Goal: Navigation & Orientation: Find specific page/section

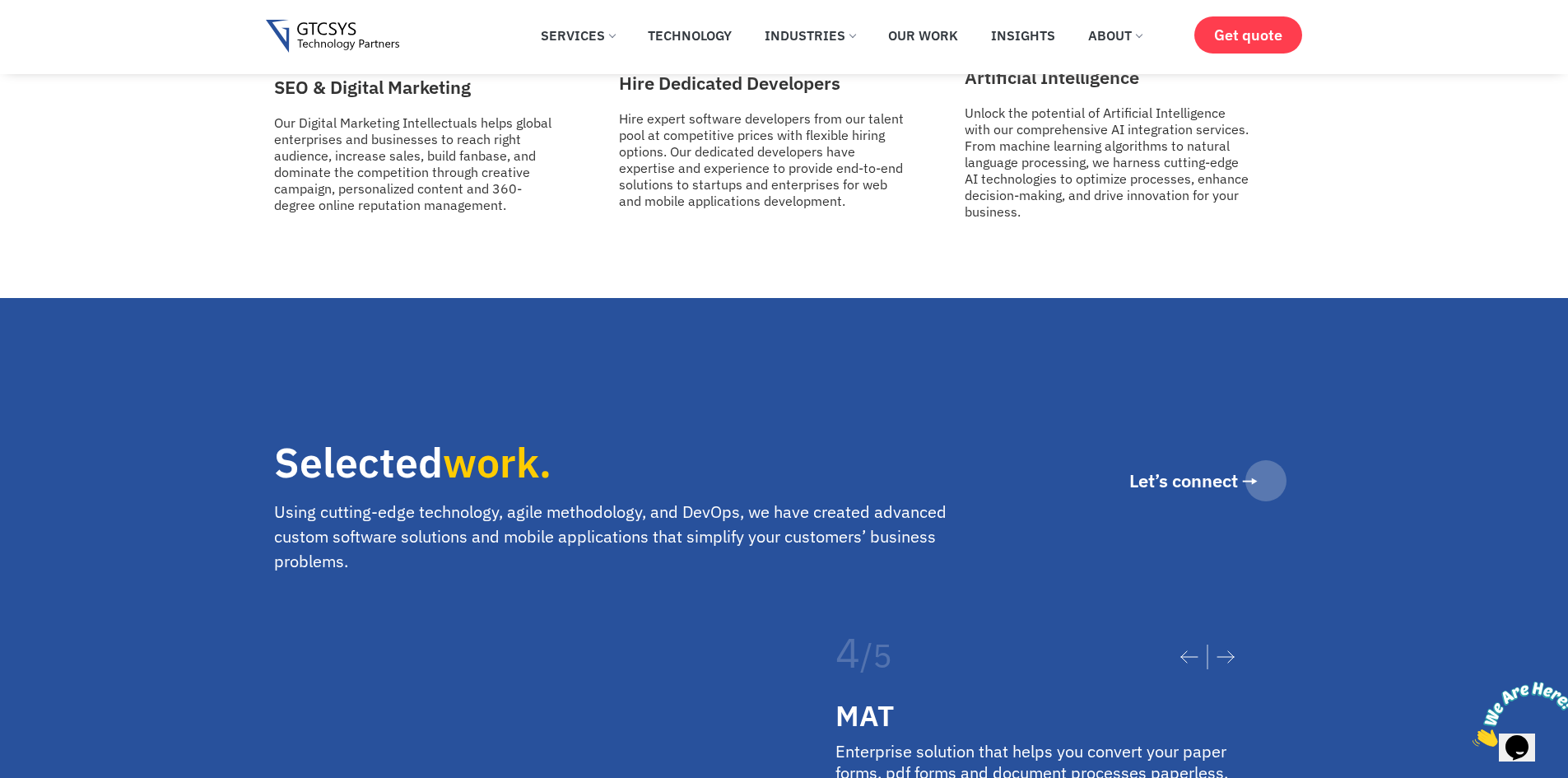
scroll to position [2800, 0]
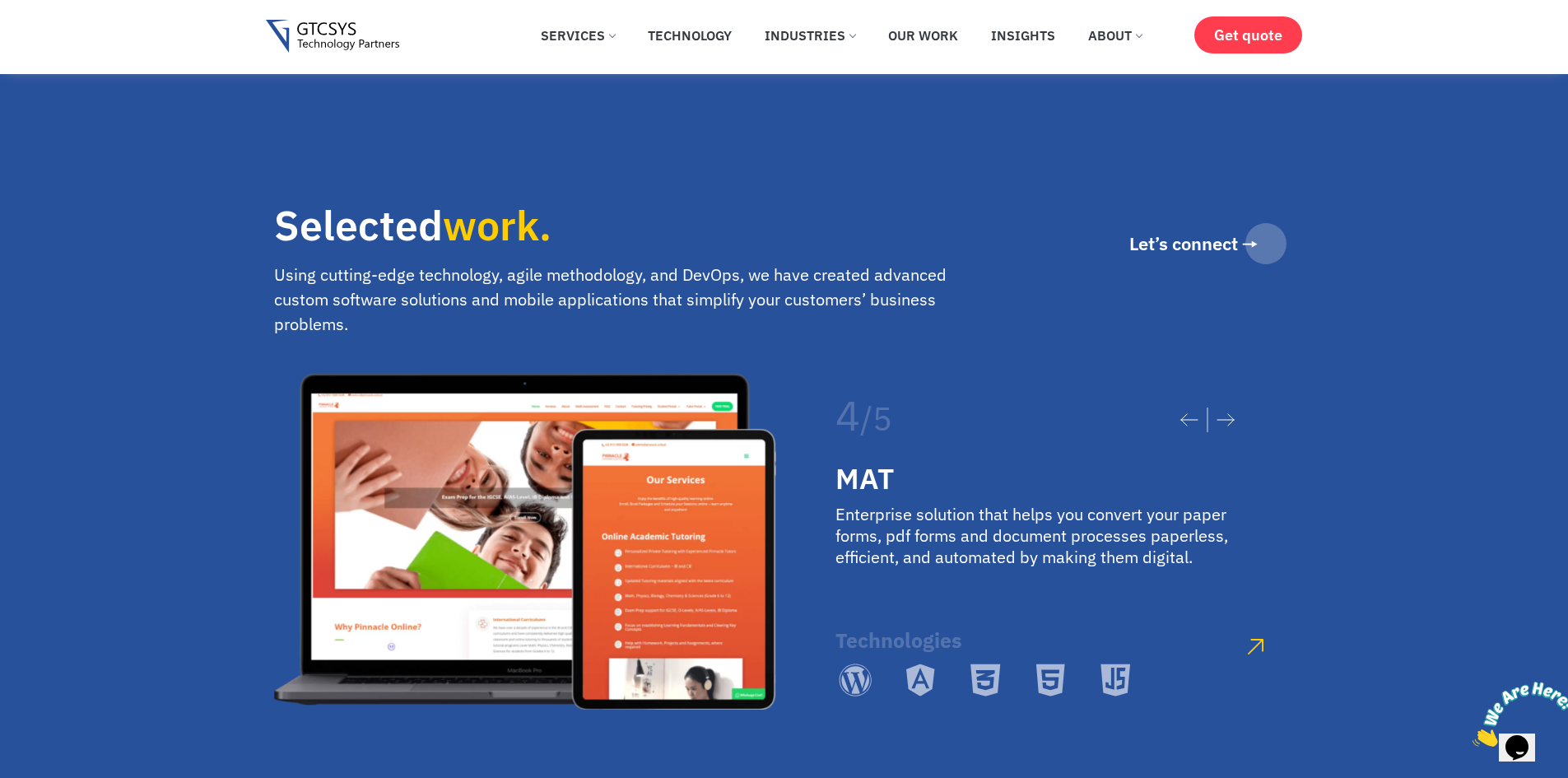
click at [1223, 414] on icon at bounding box center [1225, 420] width 18 height 13
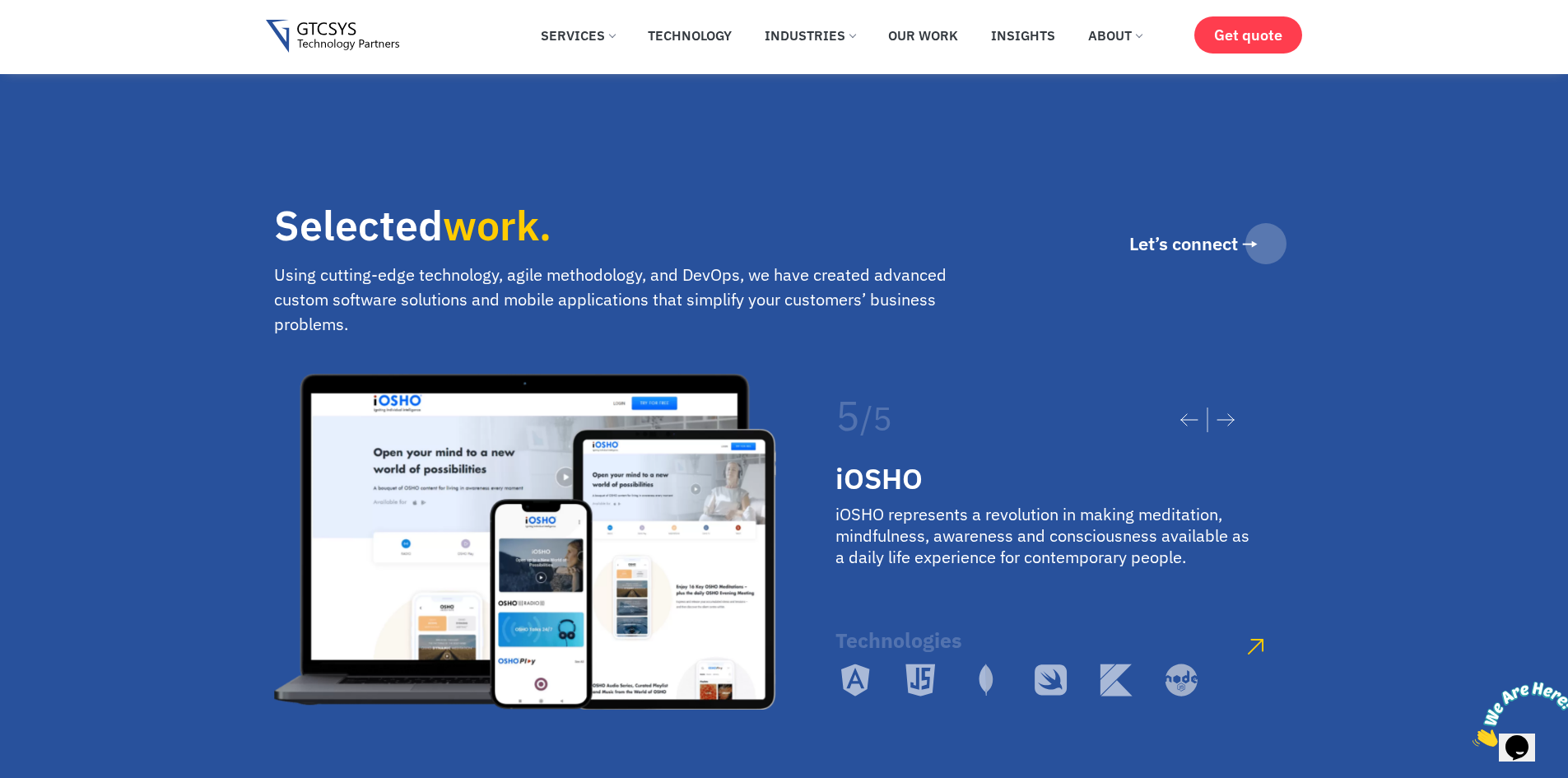
click at [1223, 414] on icon at bounding box center [1225, 420] width 18 height 13
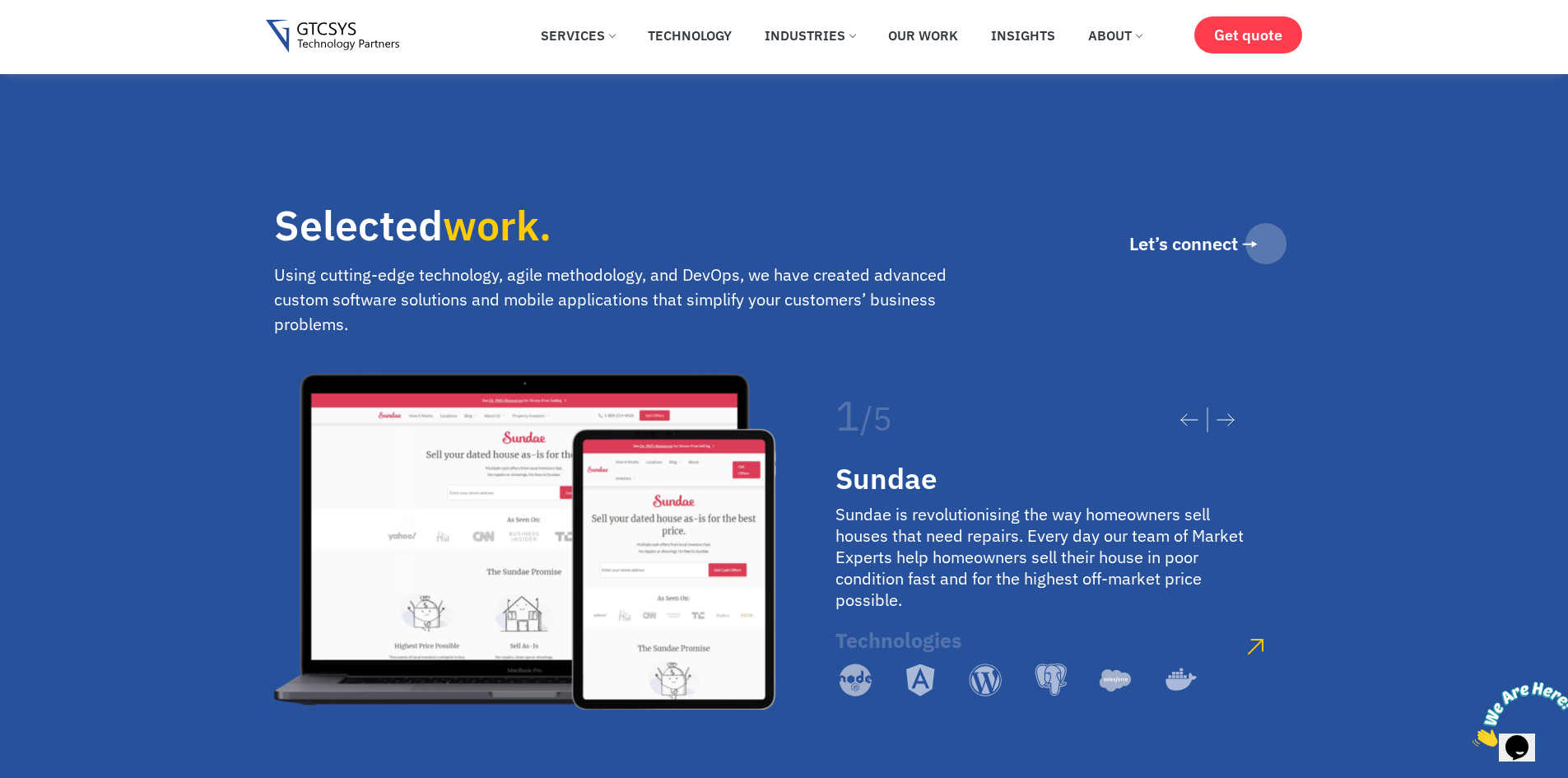
click at [1224, 391] on div at bounding box center [1208, 420] width 88 height 58
click at [1224, 414] on icon at bounding box center [1225, 420] width 18 height 13
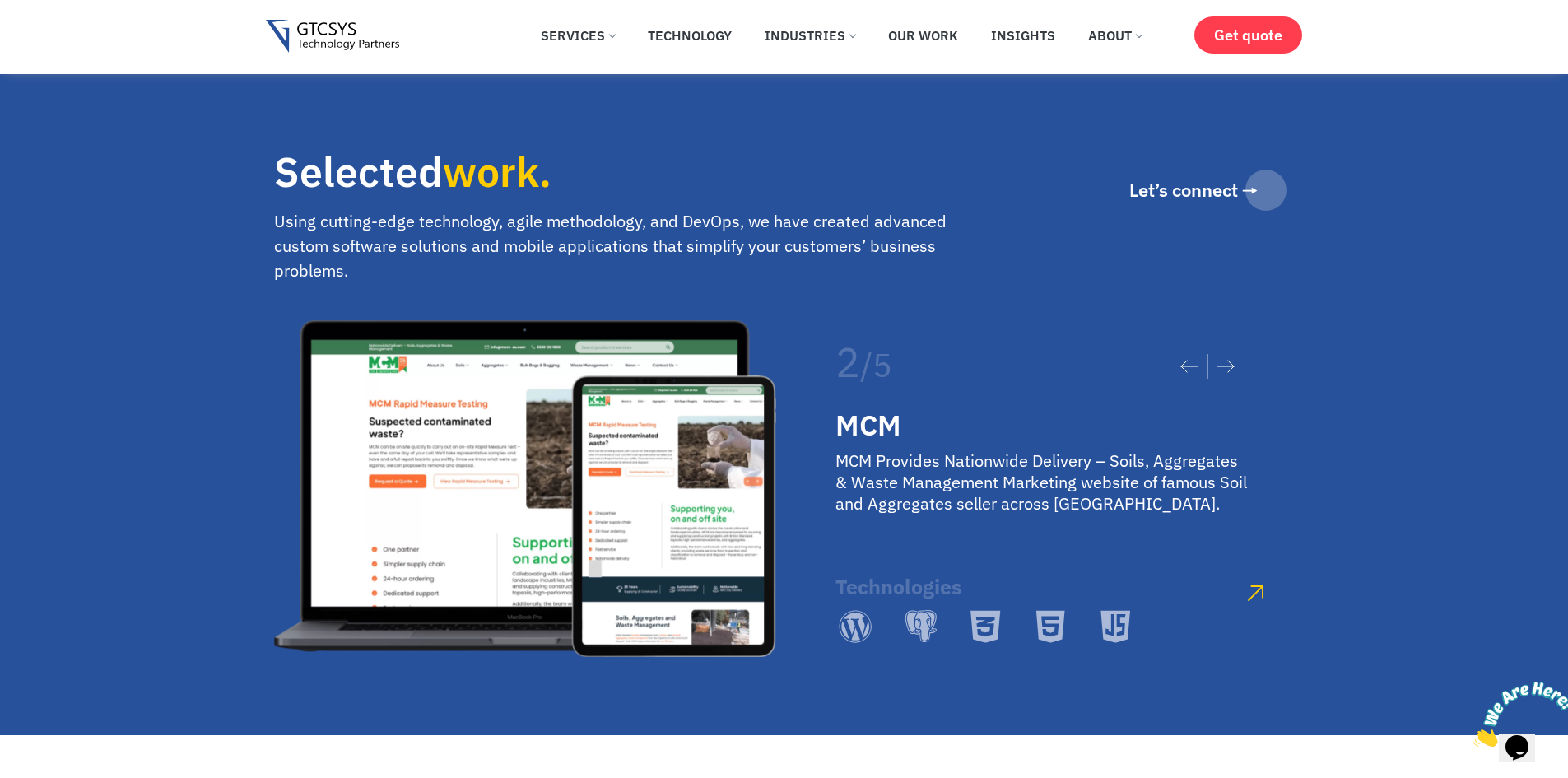
scroll to position [2882, 0]
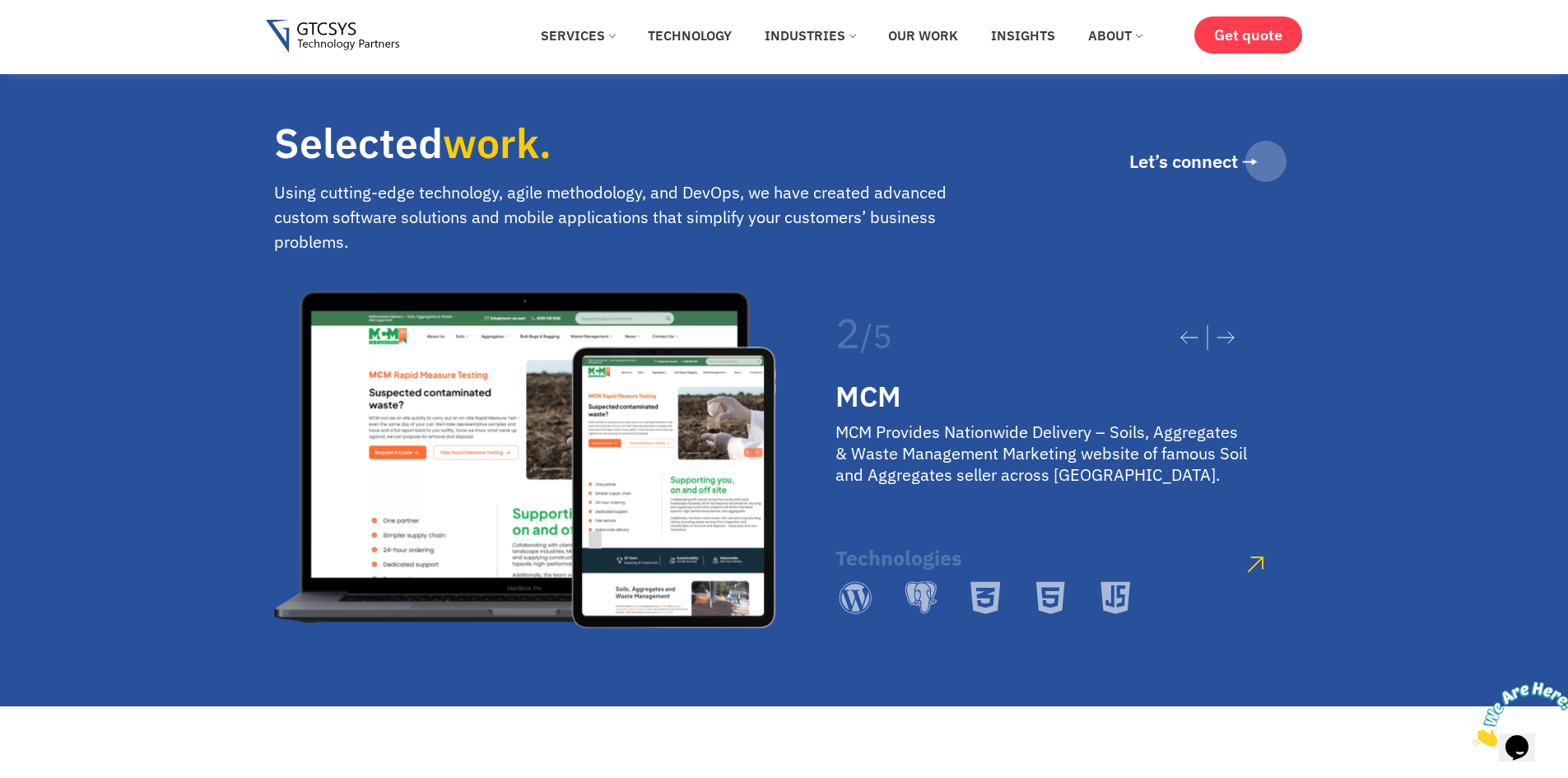
click at [1181, 331] on icon at bounding box center [1189, 337] width 18 height 13
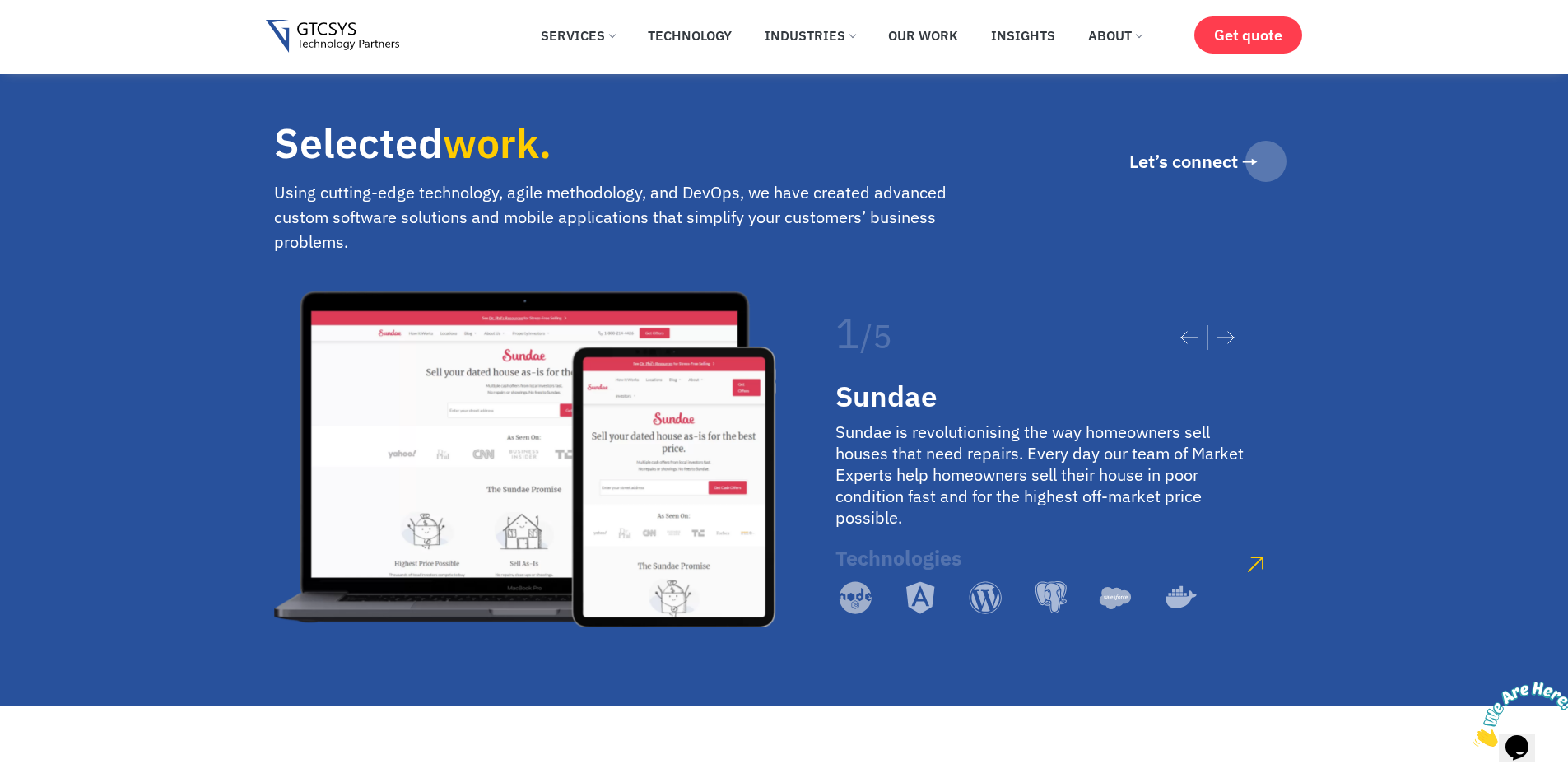
click at [1181, 331] on icon at bounding box center [1189, 337] width 18 height 13
click at [1189, 331] on icon at bounding box center [1189, 337] width 18 height 13
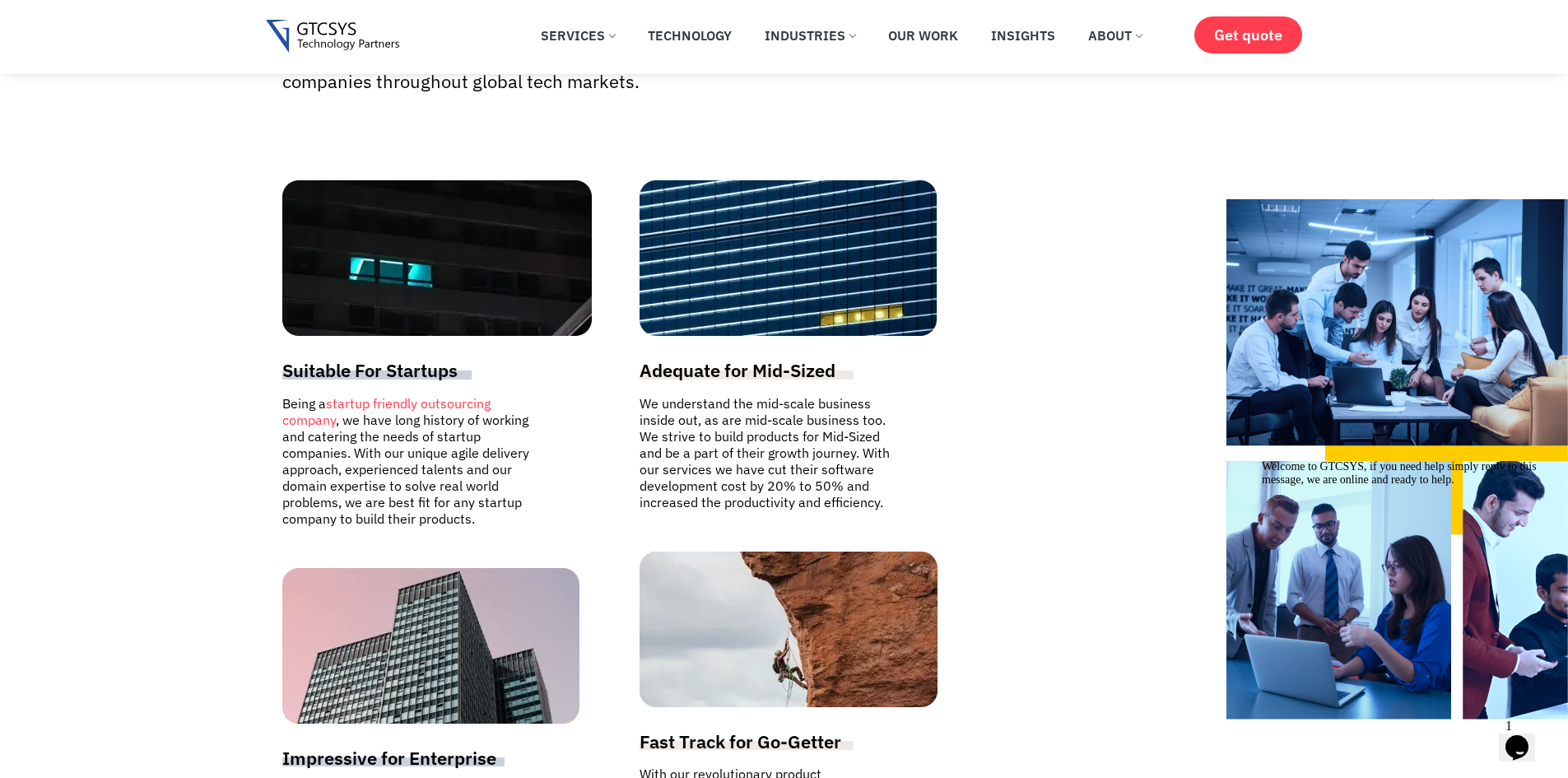
scroll to position [4447, 0]
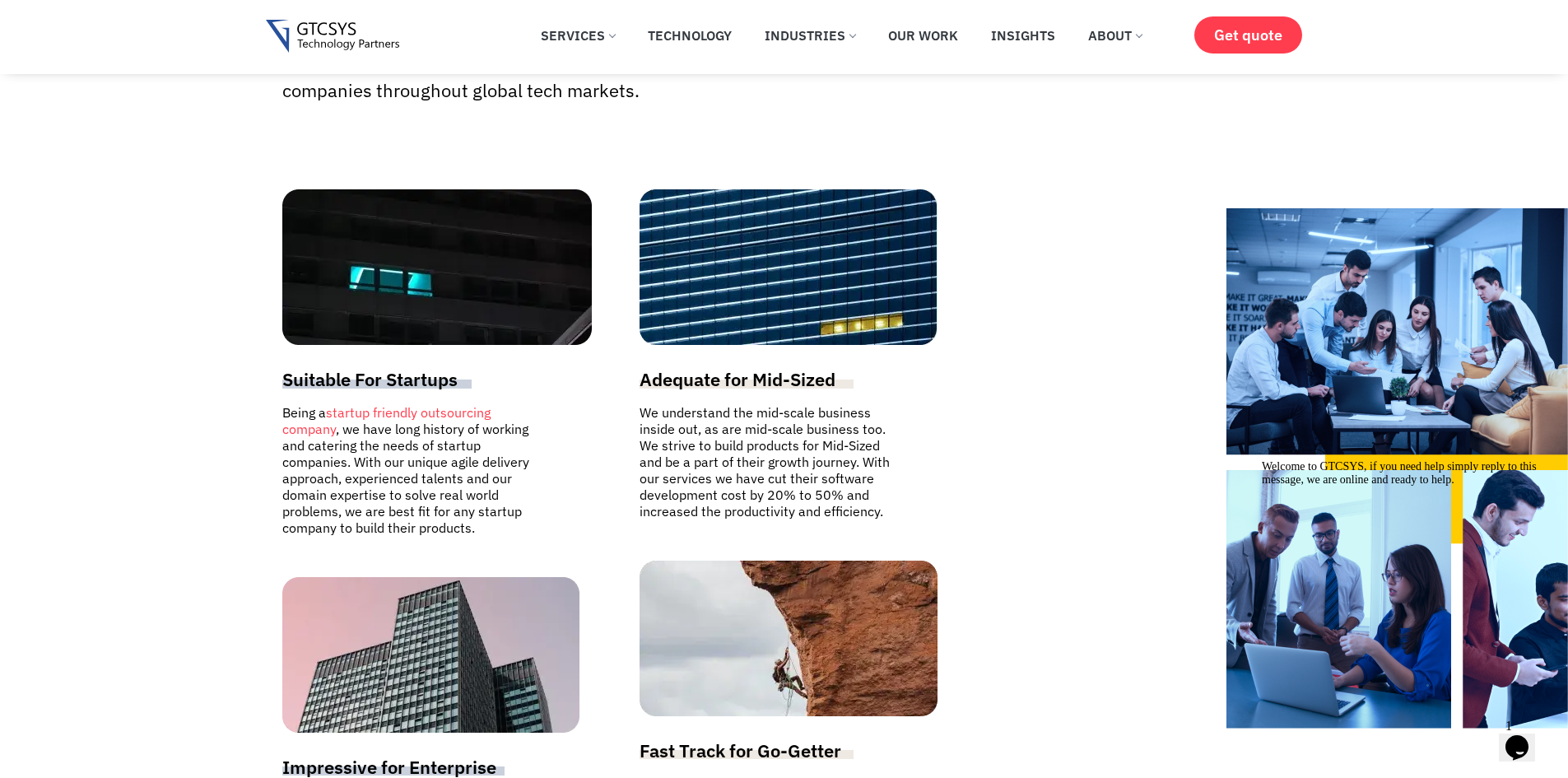
drag, startPoint x: 1494, startPoint y: 346, endPoint x: 1250, endPoint y: 363, distance: 244.6
click at [1283, 357] on section "We’re much more than just a software firm, We’re technology partners. Over the …" at bounding box center [784, 432] width 1568 height 1222
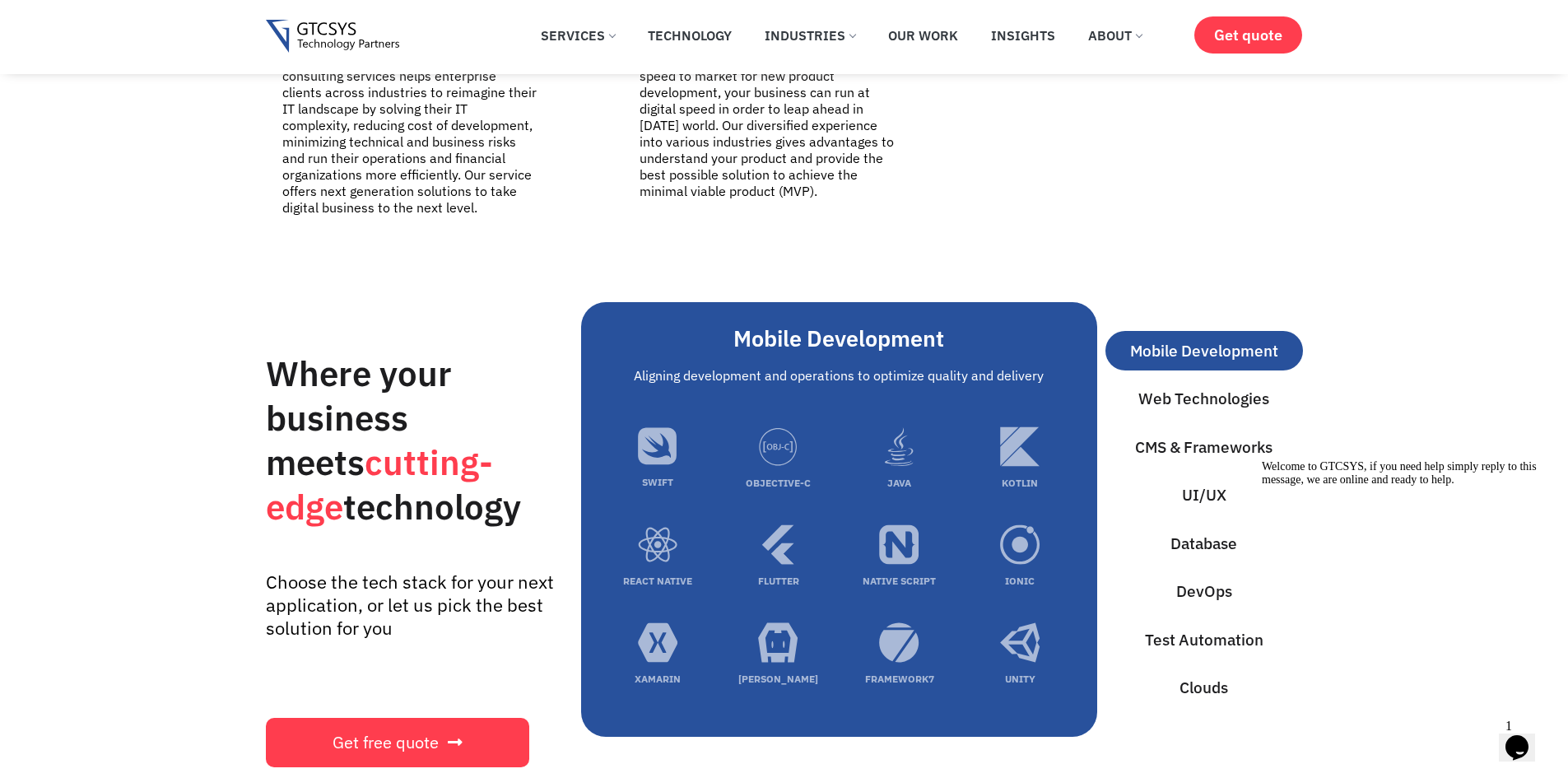
scroll to position [5189, 0]
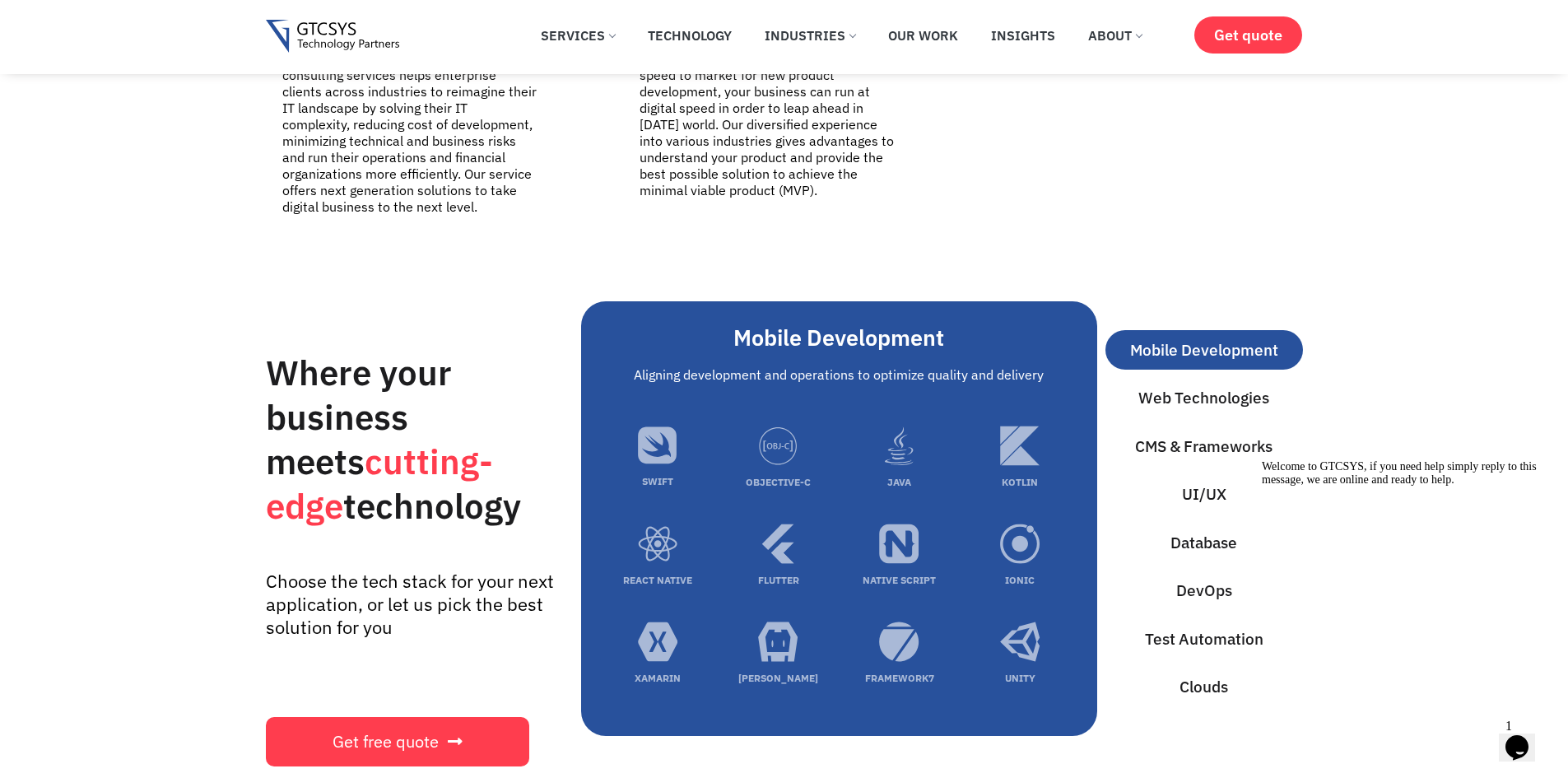
click at [1238, 386] on span "Web Technologies" at bounding box center [1204, 398] width 131 height 24
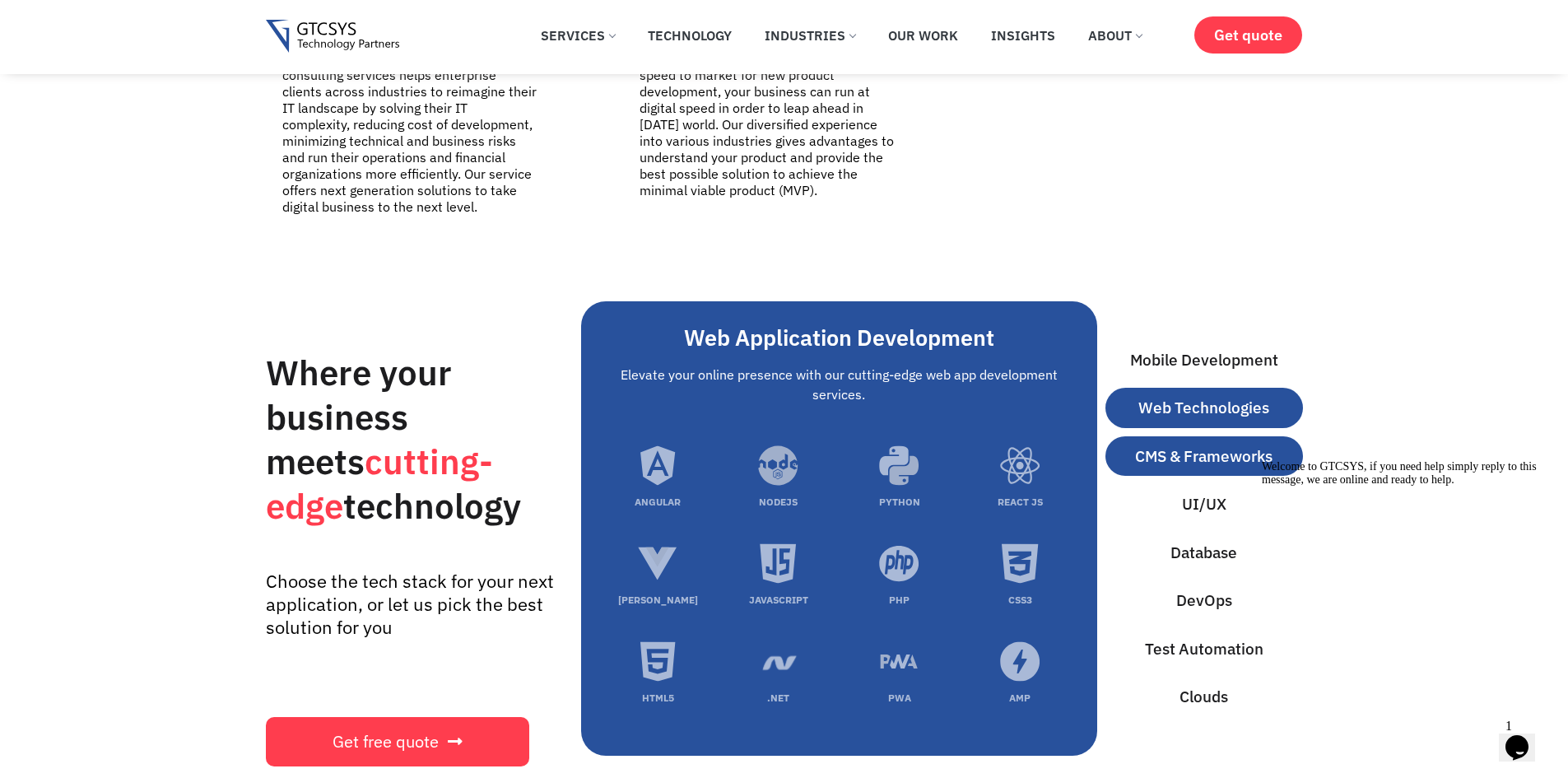
click at [1233, 444] on span "CMS & Frameworks" at bounding box center [1204, 456] width 137 height 24
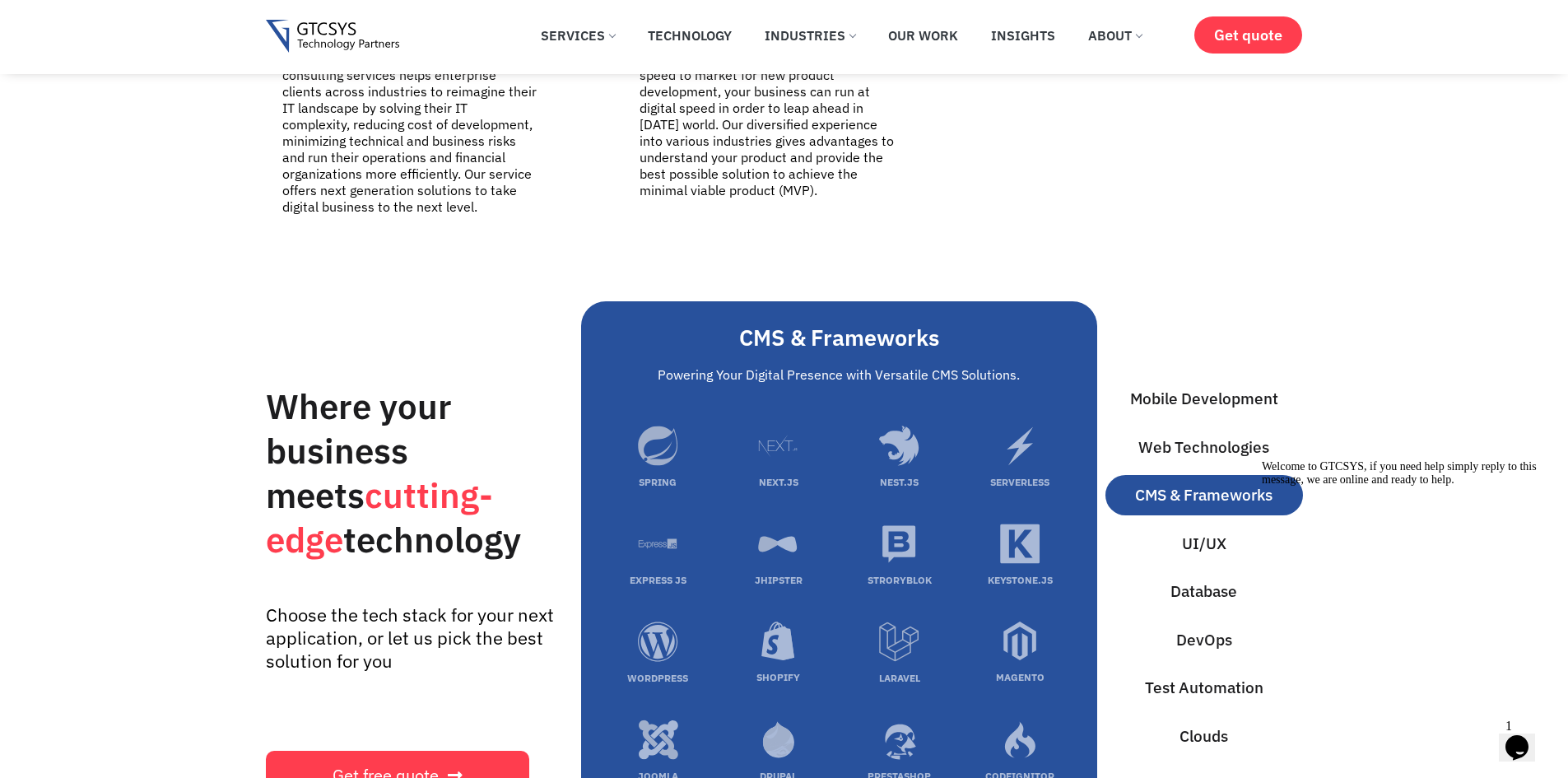
click at [1228, 483] on span "CMS & Frameworks" at bounding box center [1204, 495] width 137 height 24
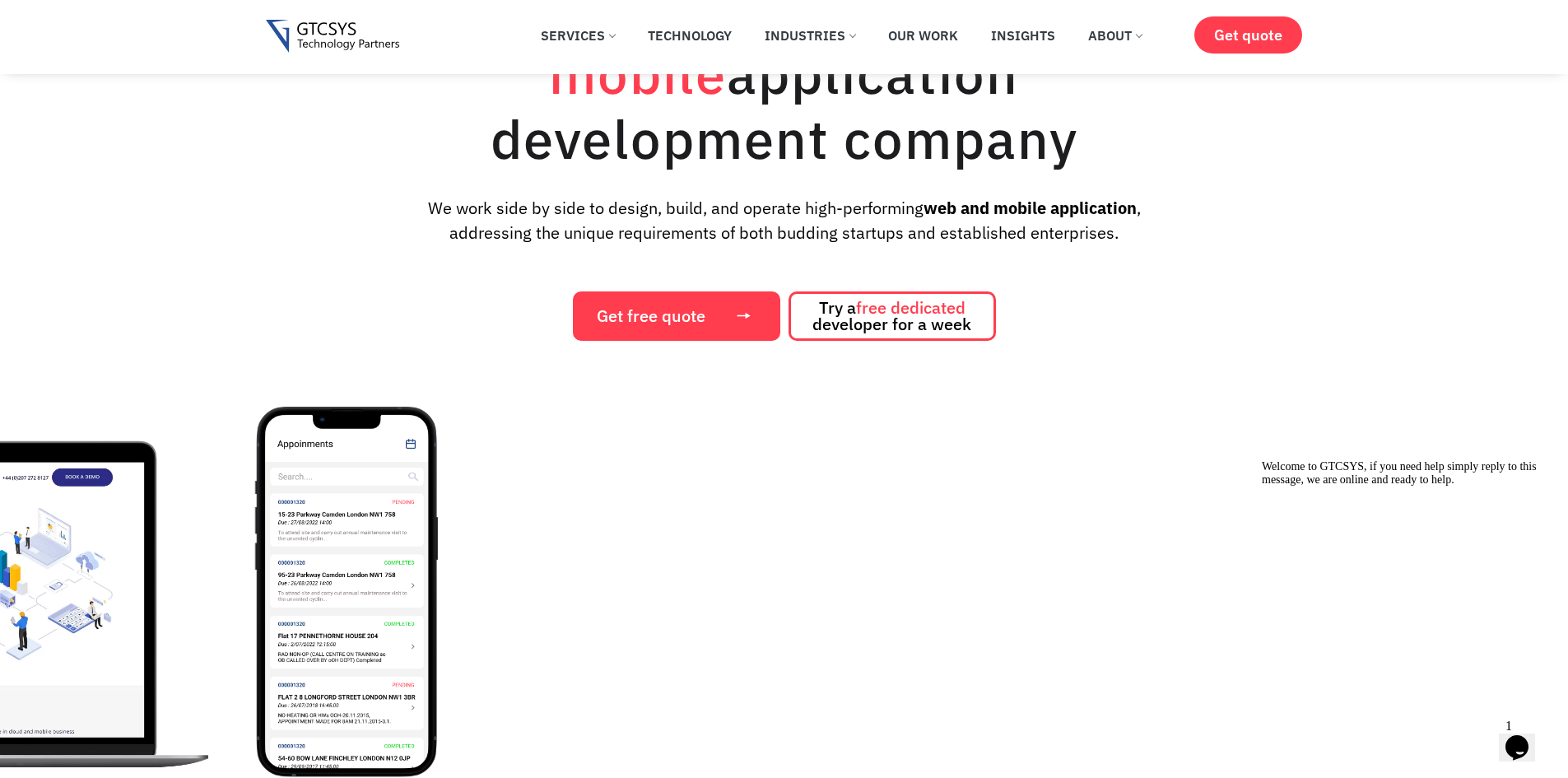
scroll to position [83, 0]
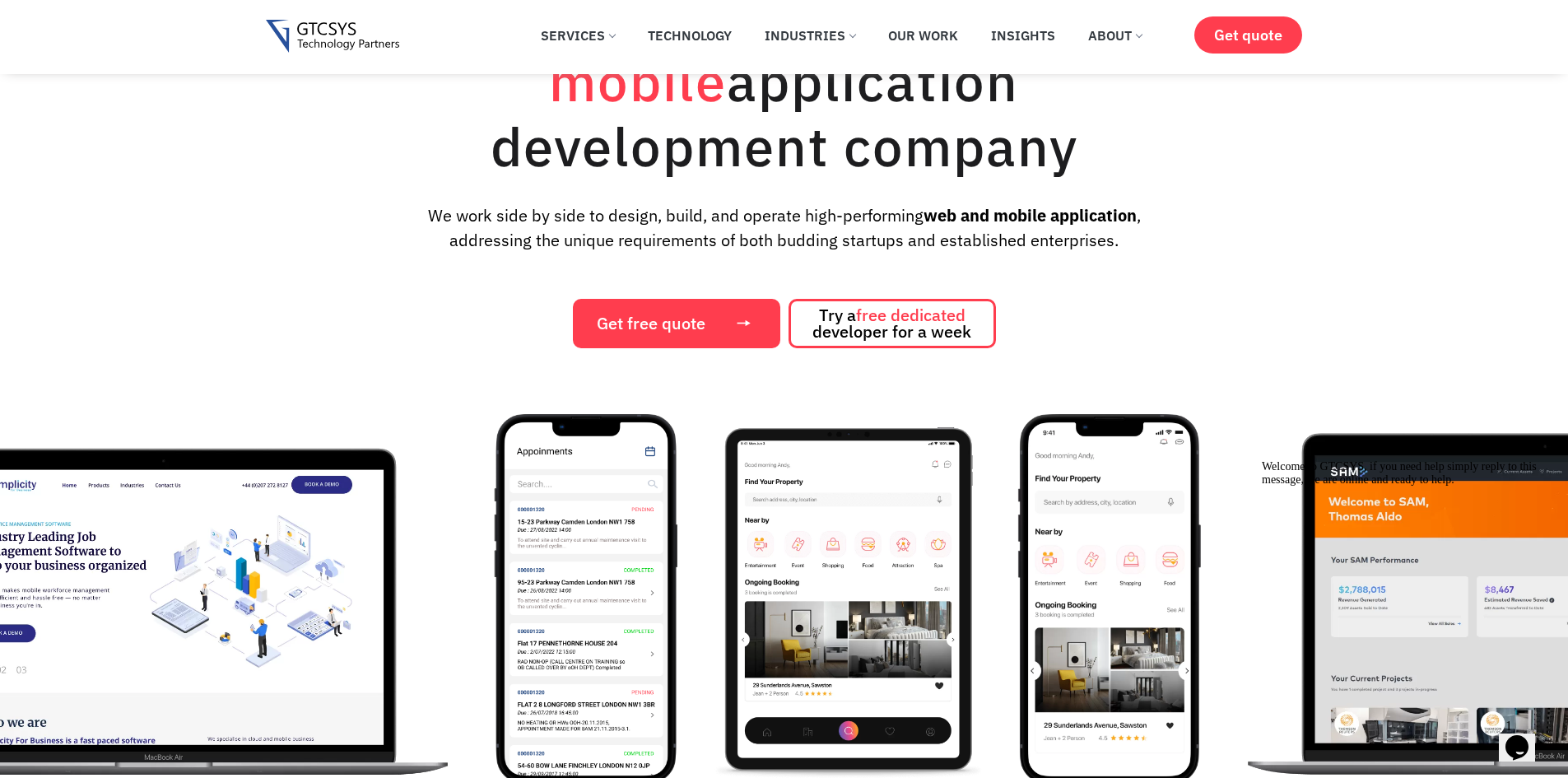
click at [717, 520] on img "8 / 12" at bounding box center [848, 599] width 275 height 371
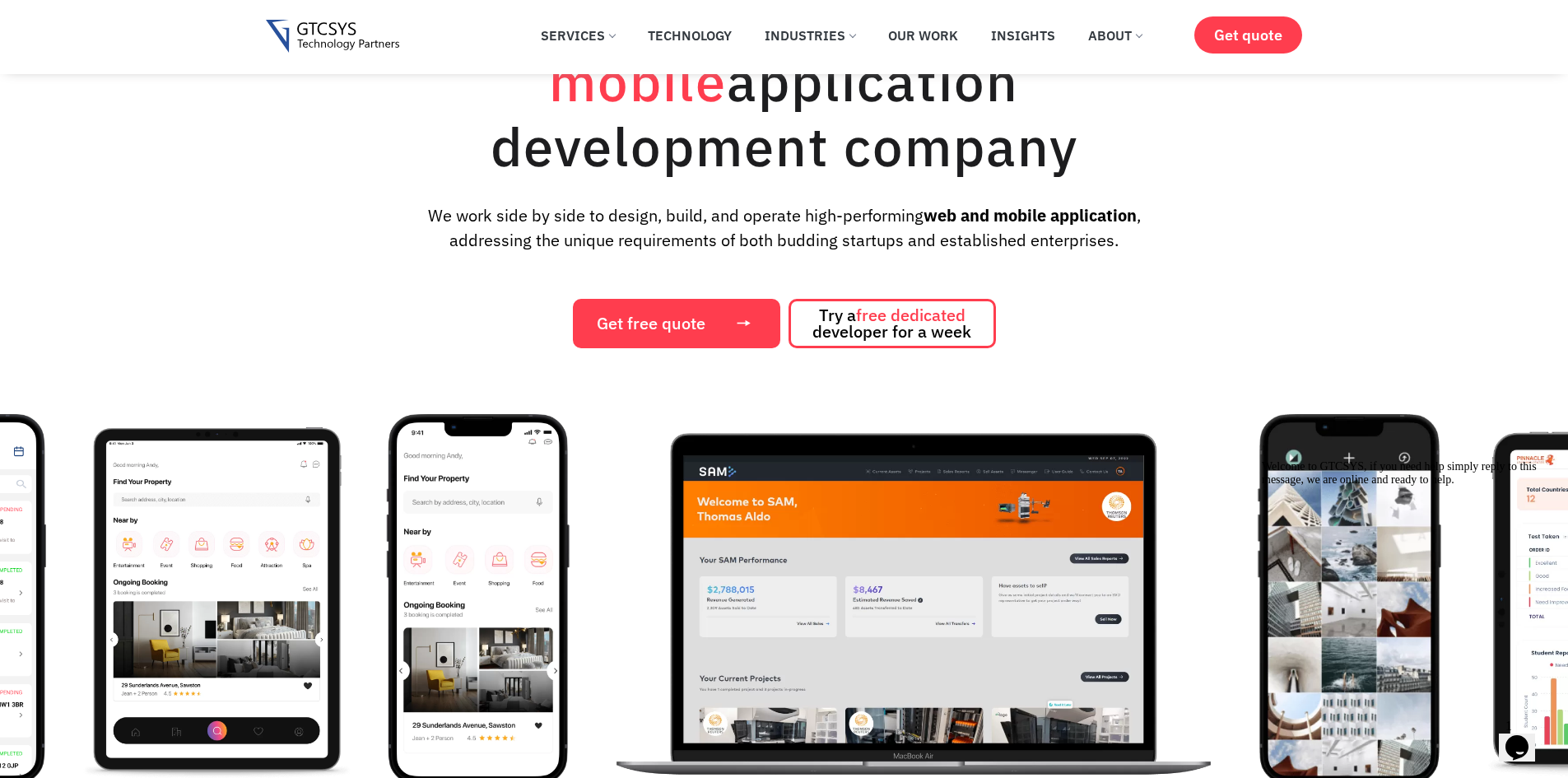
click at [697, 559] on img "10 / 12" at bounding box center [913, 599] width 622 height 371
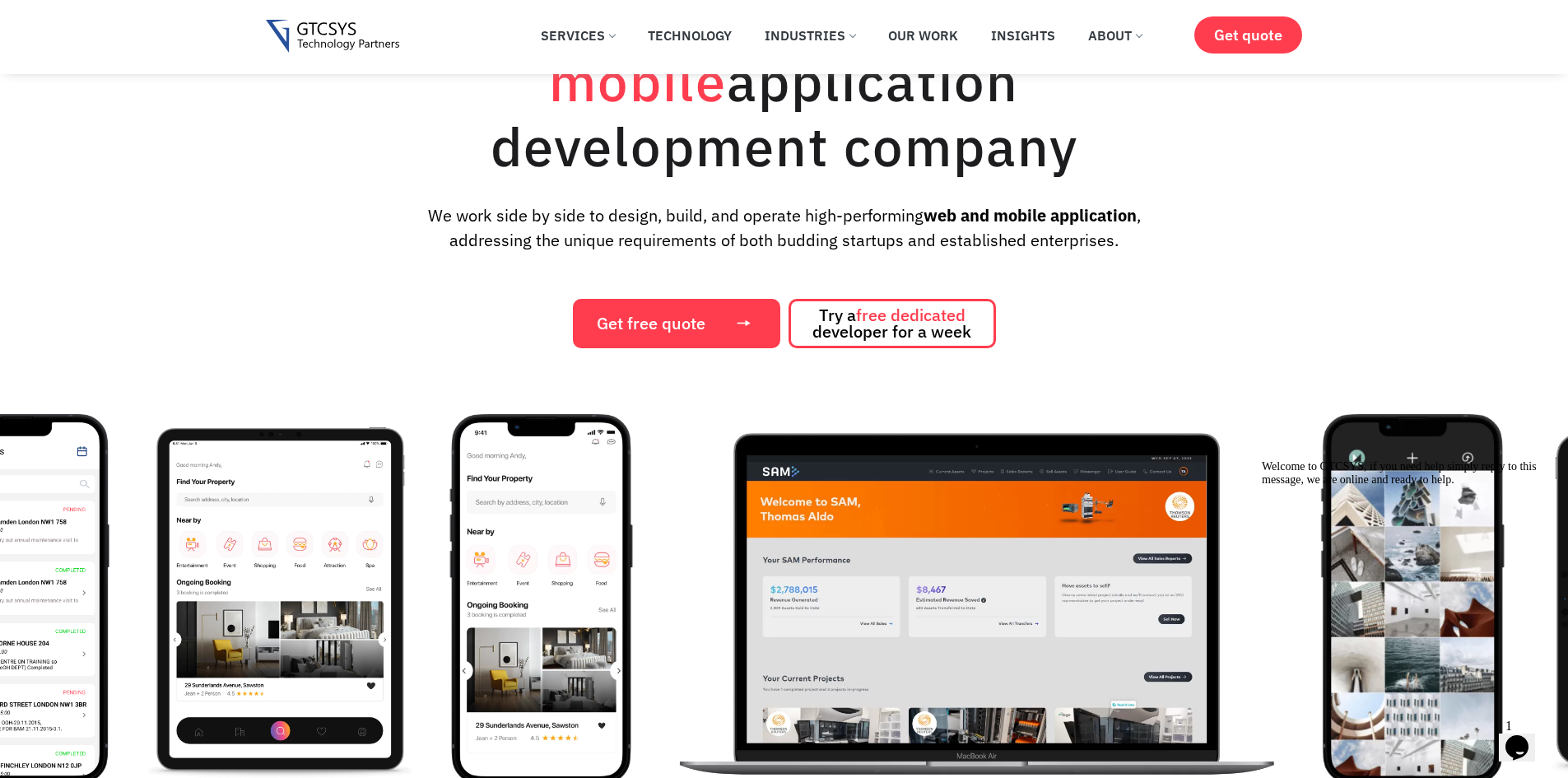
click at [876, 543] on img "10 / 12" at bounding box center [977, 599] width 622 height 371
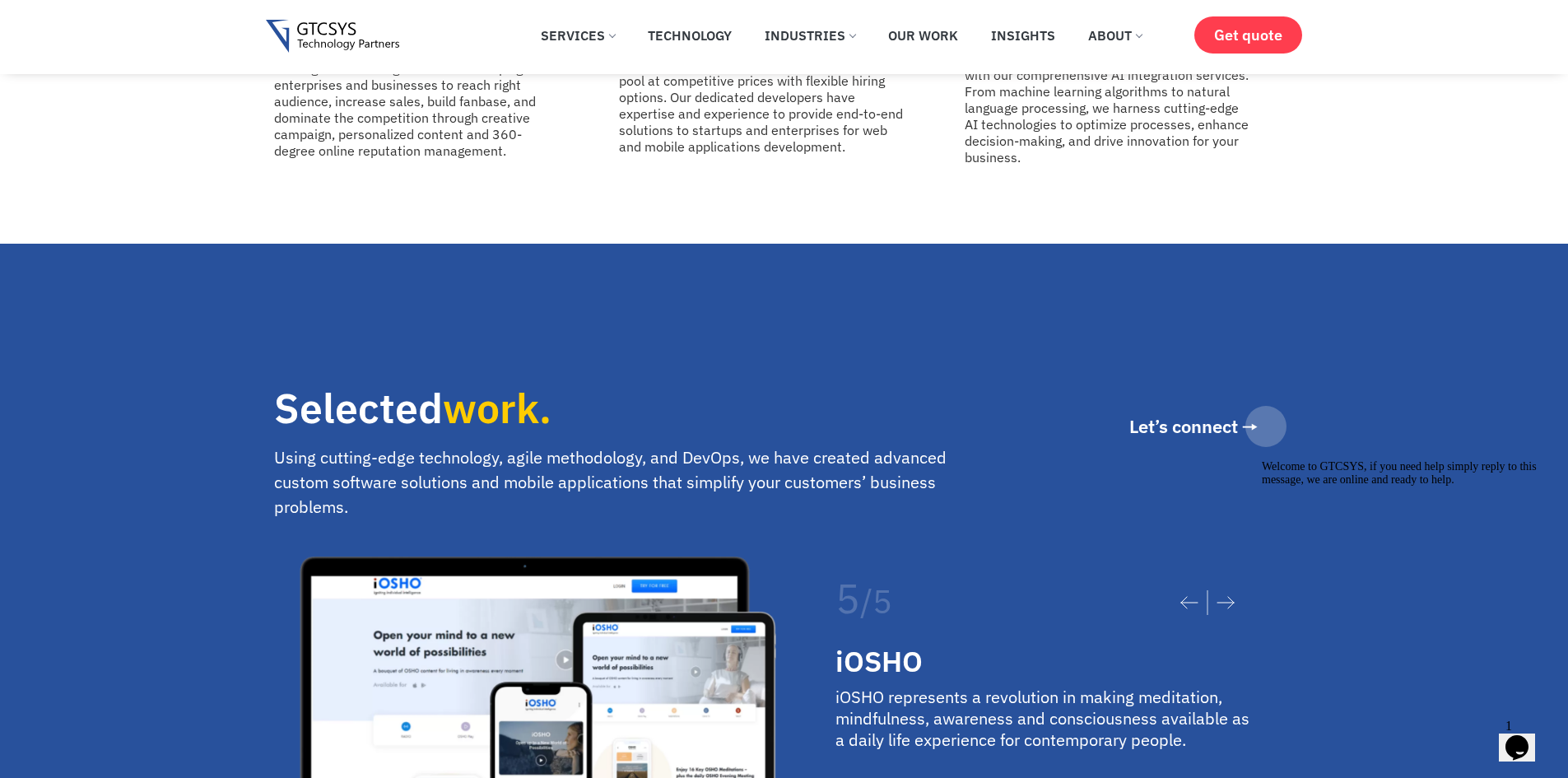
scroll to position [2800, 0]
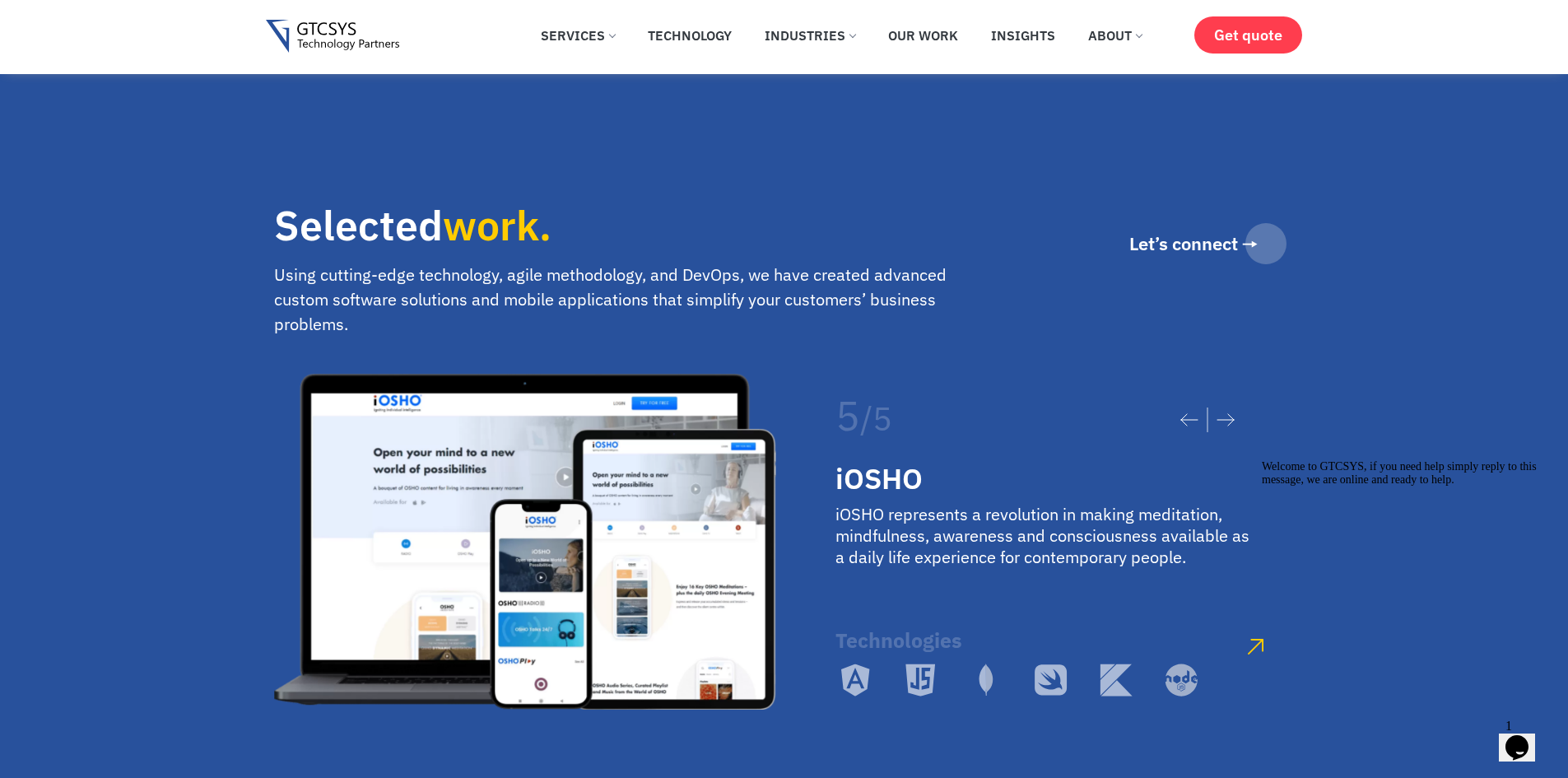
click at [1231, 414] on icon at bounding box center [1225, 420] width 18 height 13
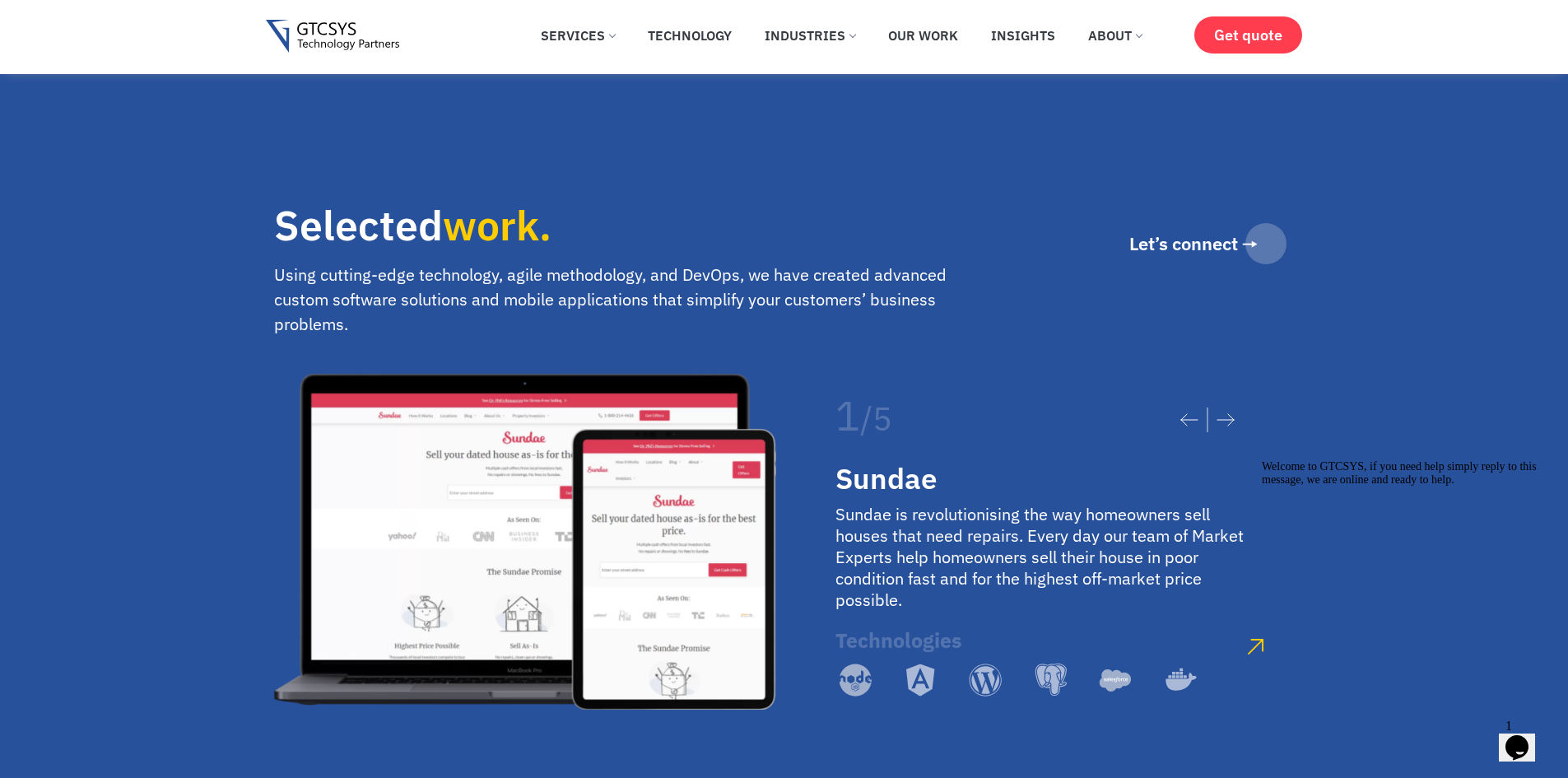
click at [1263, 487] on div "Welcome to GTCSYS, if you need help simply reply to this message, we are online…" at bounding box center [1410, 474] width 296 height 27
click at [1250, 639] on icon "sundae" at bounding box center [1255, 646] width 15 height 15
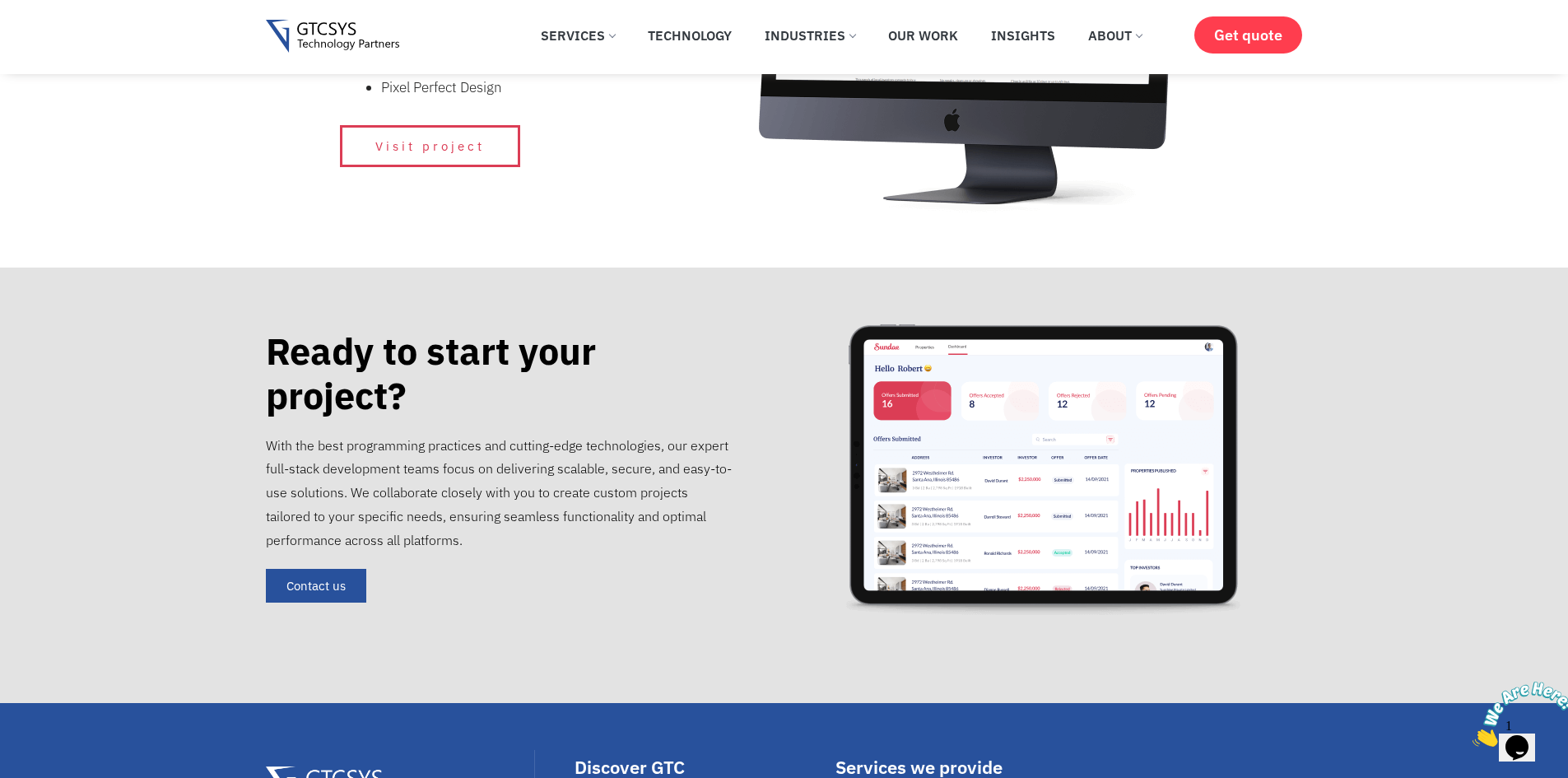
scroll to position [1299, 0]
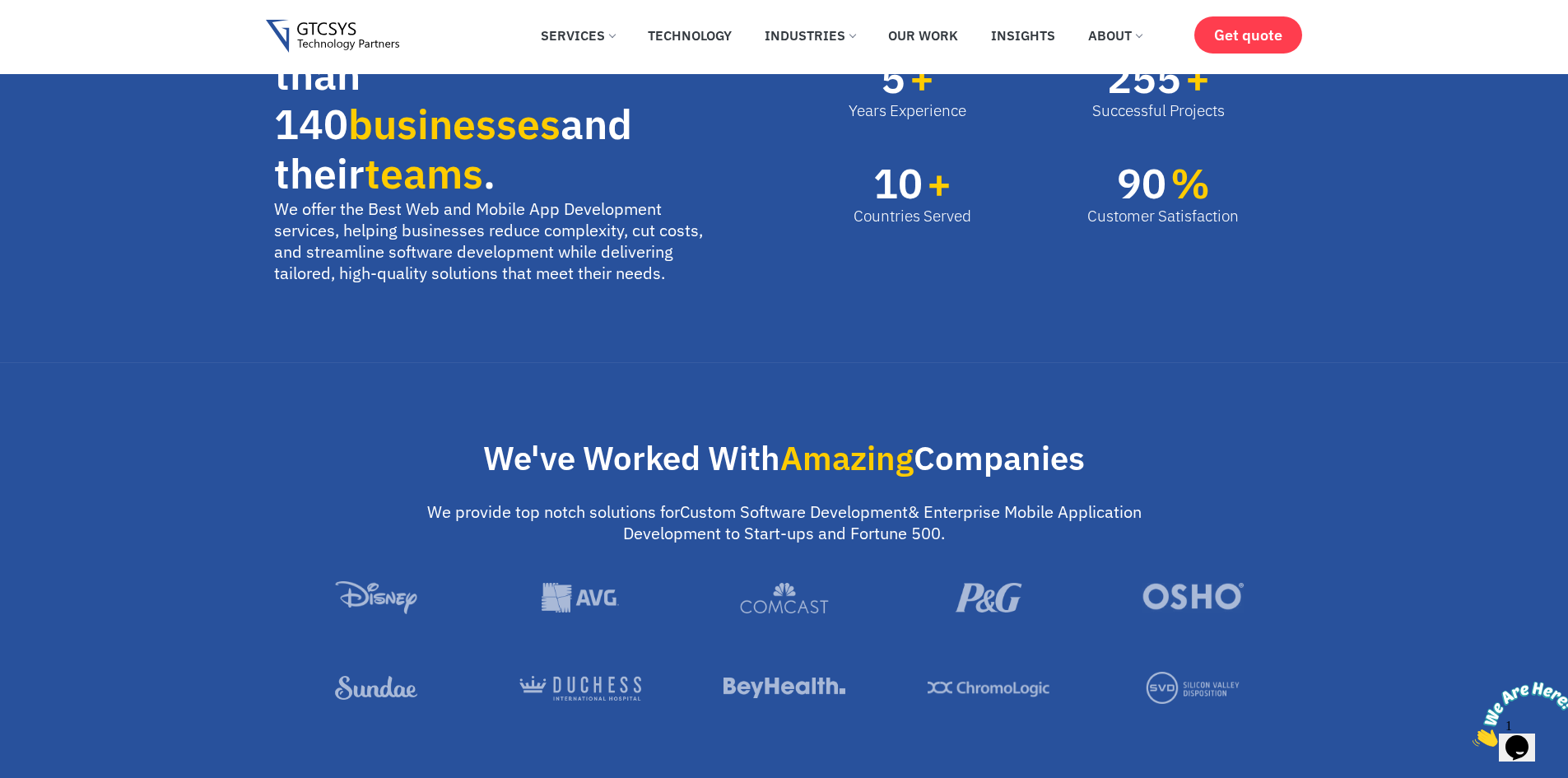
scroll to position [1224, 0]
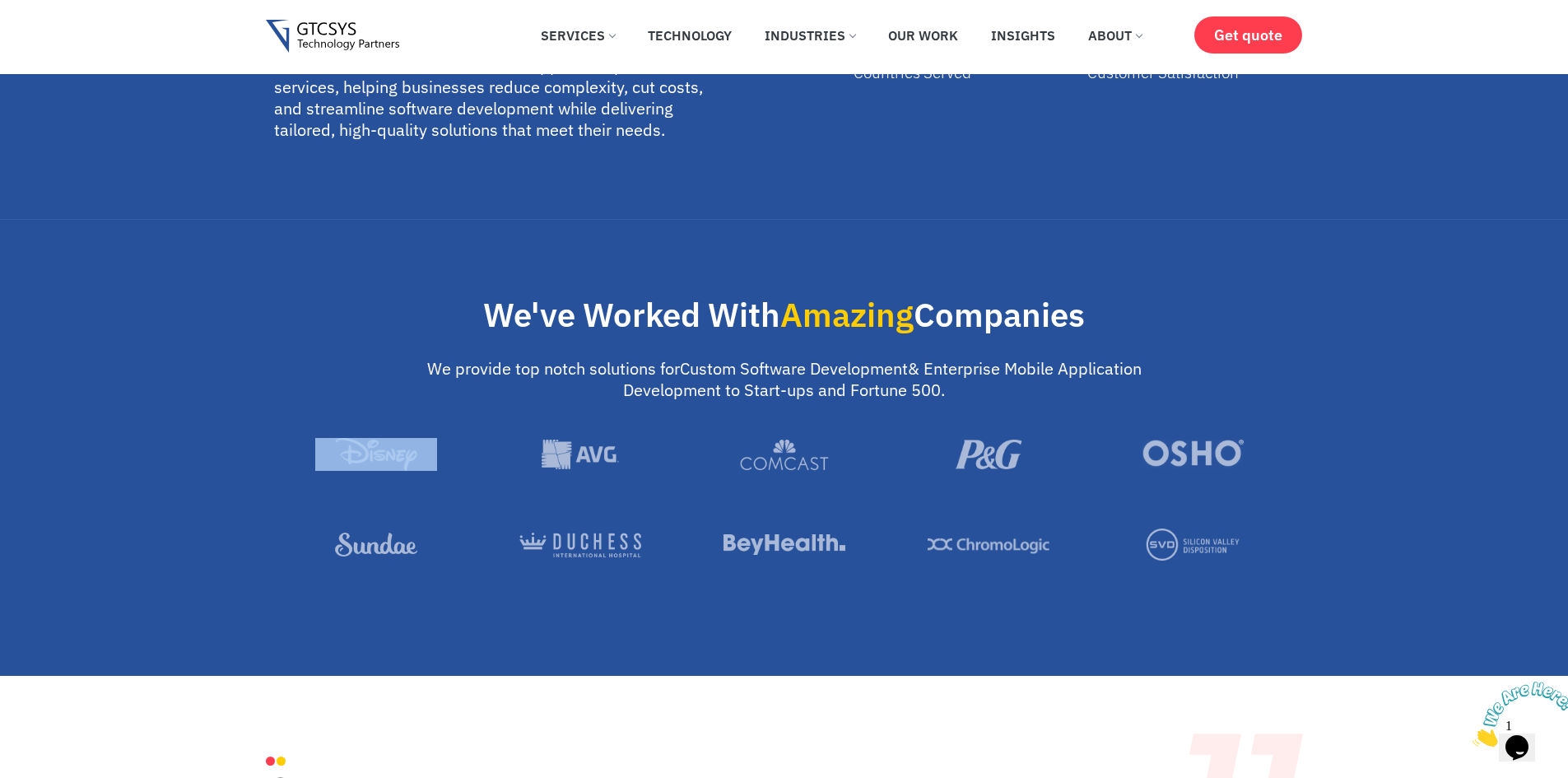
drag, startPoint x: 443, startPoint y: 472, endPoint x: 479, endPoint y: 454, distance: 40.2
click at [487, 458] on div at bounding box center [784, 484] width 1021 height 91
drag, startPoint x: 694, startPoint y: 444, endPoint x: 886, endPoint y: 442, distance: 192.0
click at [886, 442] on div at bounding box center [784, 484] width 1021 height 91
drag, startPoint x: 670, startPoint y: 540, endPoint x: 723, endPoint y: 519, distance: 57.0
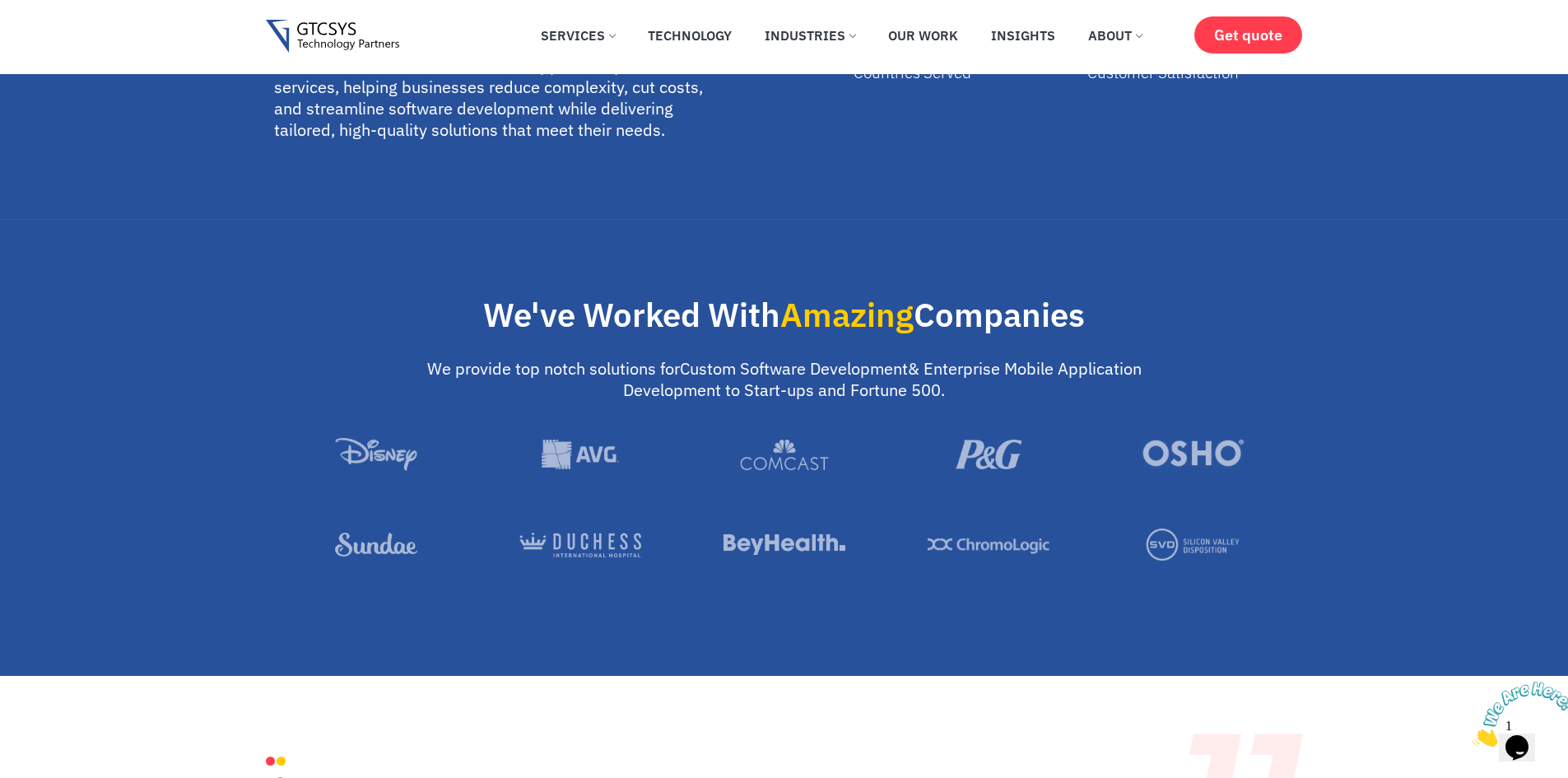
click at [815, 548] on div at bounding box center [784, 573] width 1021 height 89
drag, startPoint x: 461, startPoint y: 530, endPoint x: 645, endPoint y: 564, distance: 187.1
click at [645, 564] on div at bounding box center [784, 573] width 1021 height 89
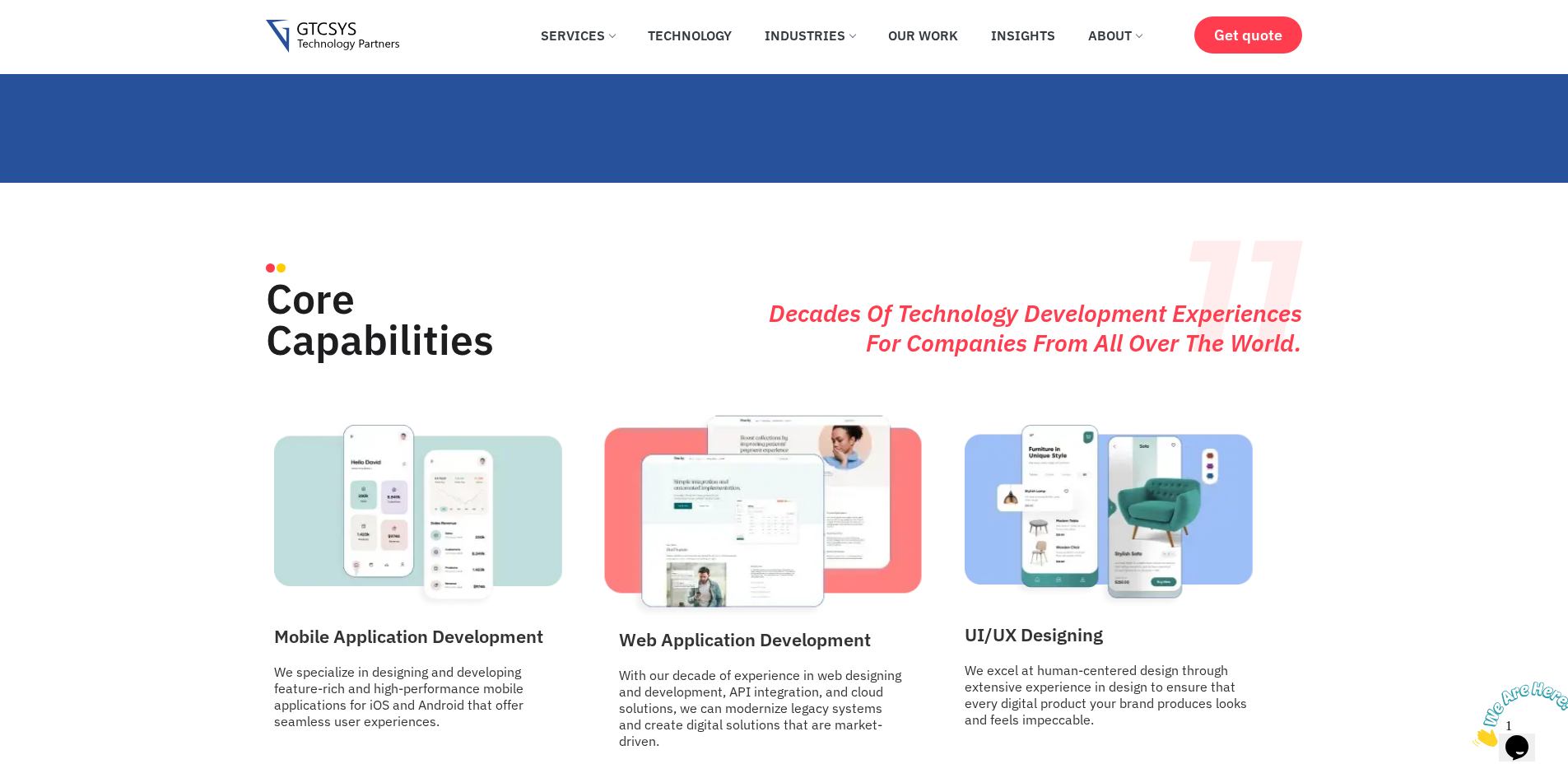
scroll to position [1718, 0]
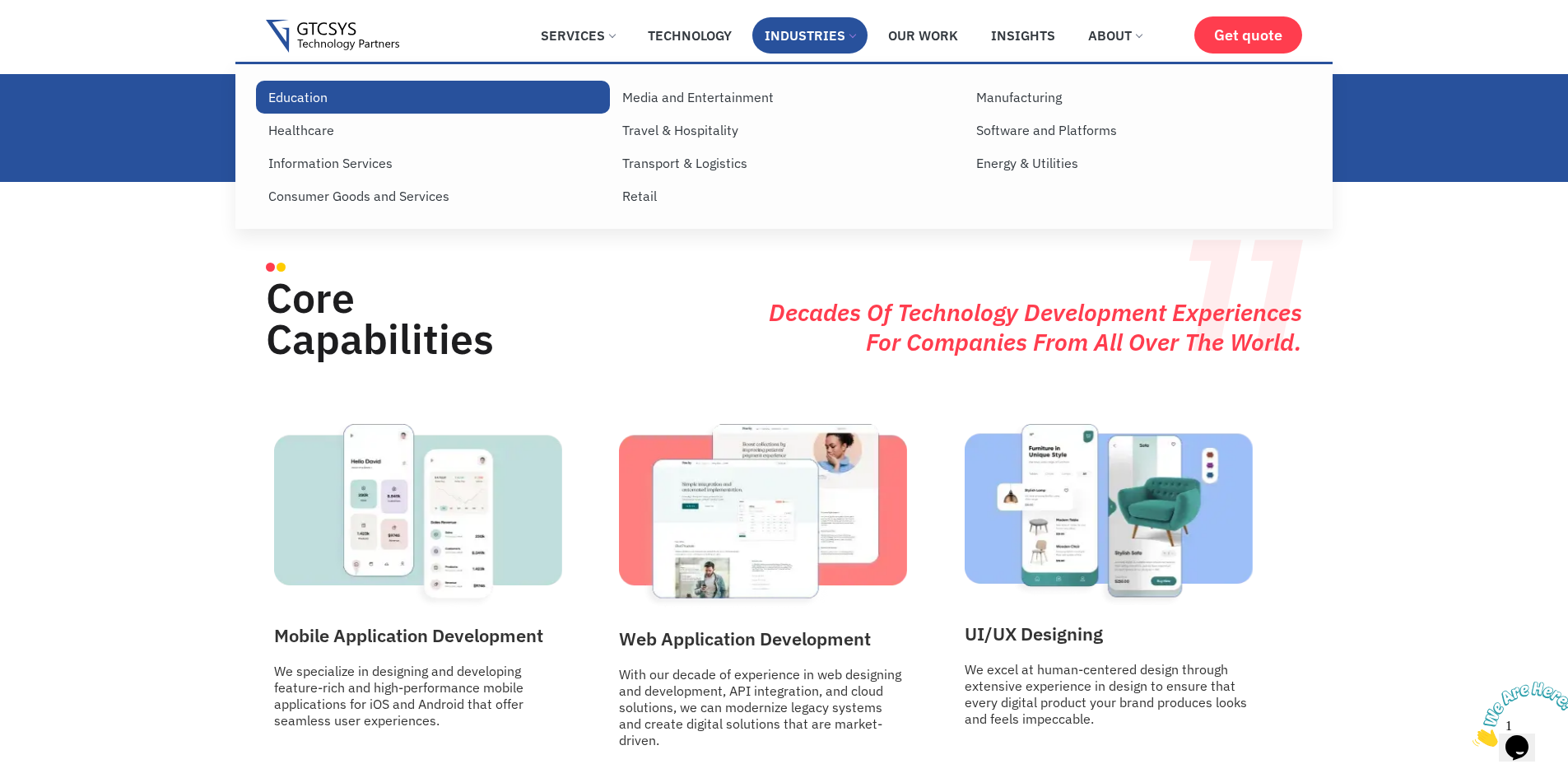
click at [319, 107] on link "Education" at bounding box center [433, 97] width 354 height 33
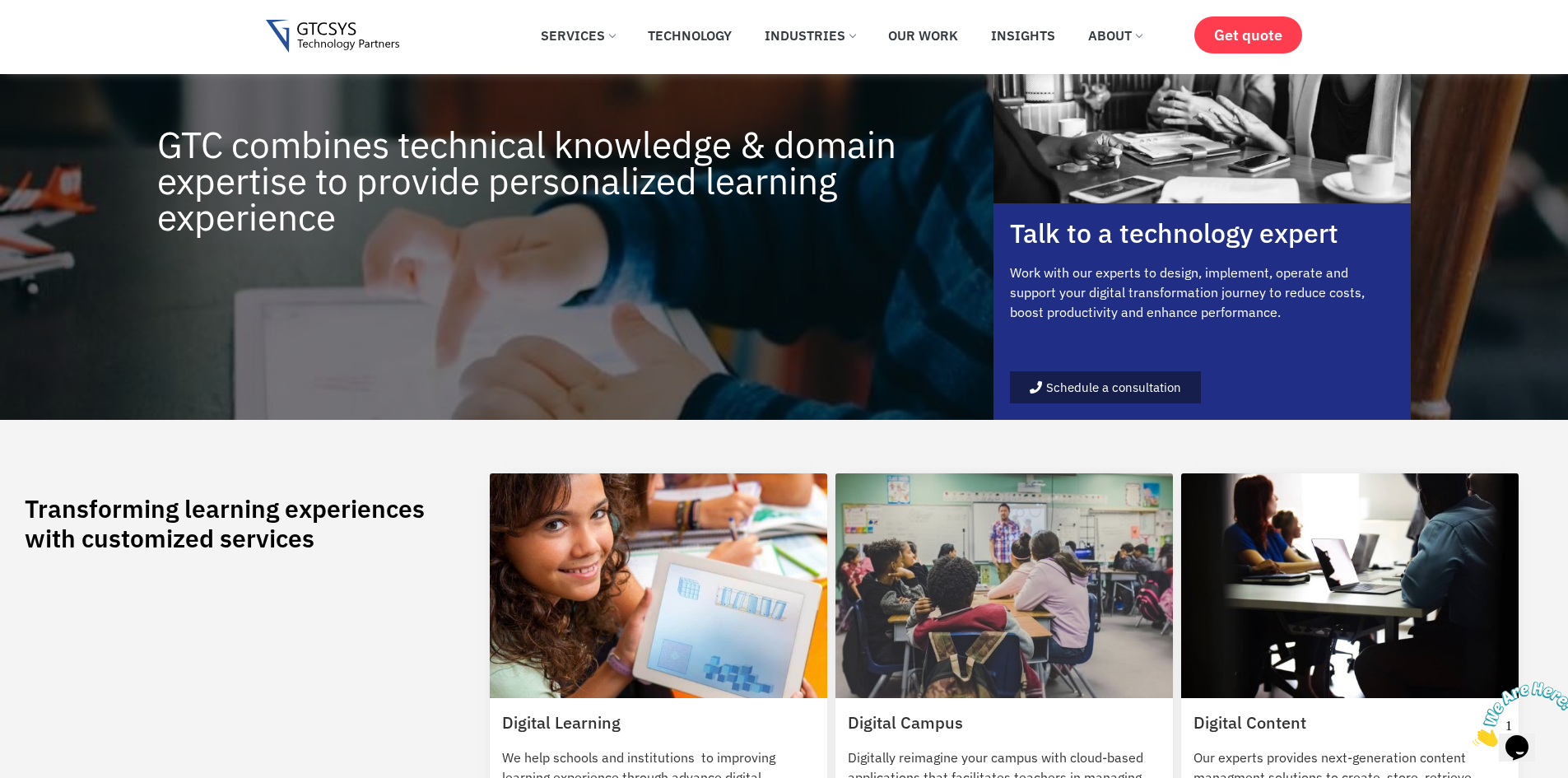
scroll to position [1070, 0]
